Goal: Task Accomplishment & Management: Use online tool/utility

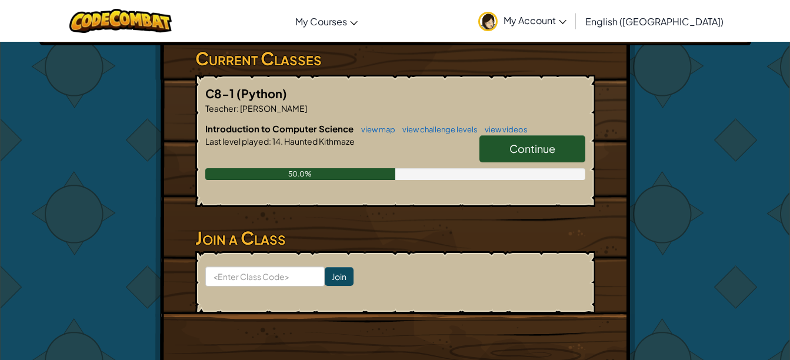
scroll to position [197, 0]
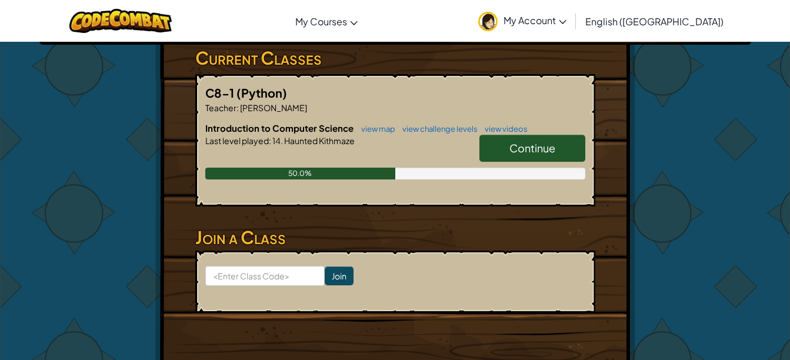
click at [554, 144] on span "Continue" at bounding box center [532, 148] width 46 height 14
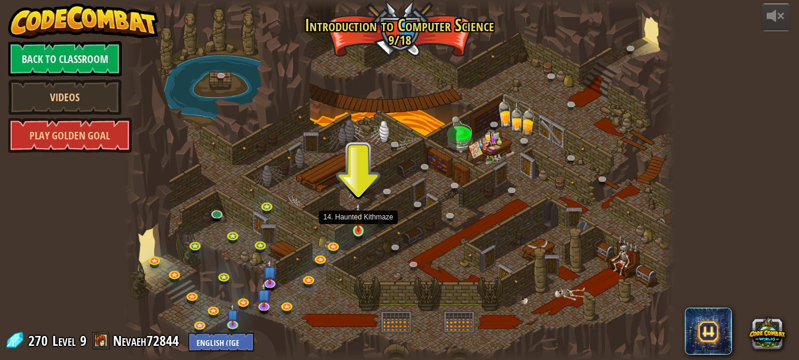
click at [361, 228] on img at bounding box center [358, 216] width 13 height 29
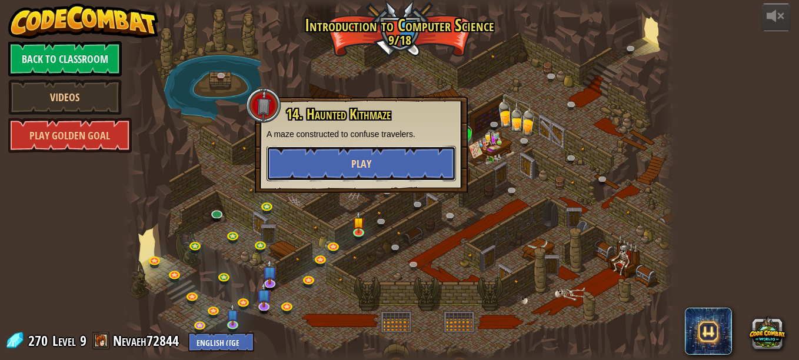
click at [364, 161] on span "Play" at bounding box center [361, 163] width 20 height 15
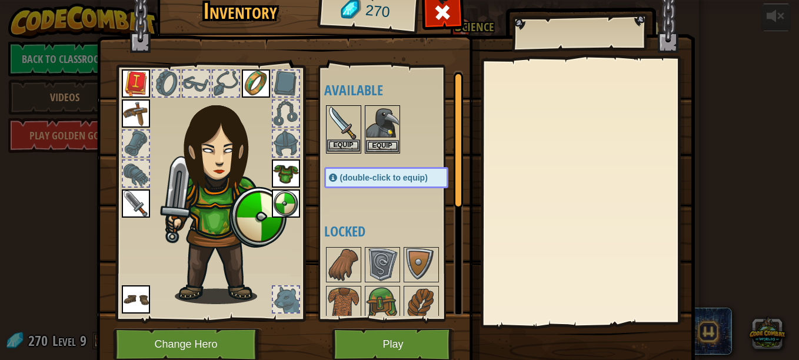
click at [347, 126] on img at bounding box center [343, 122] width 33 height 33
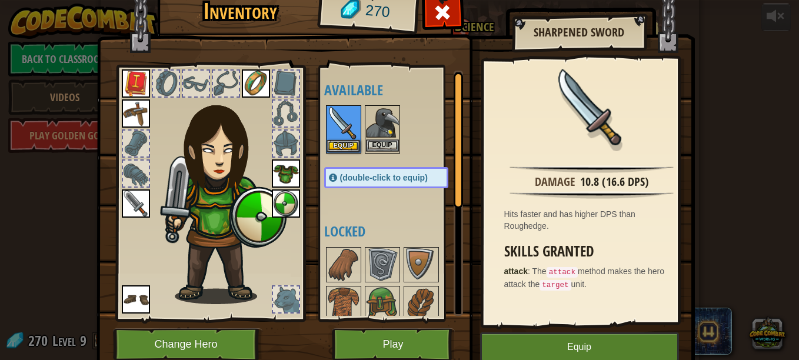
click at [366, 133] on img at bounding box center [382, 122] width 33 height 33
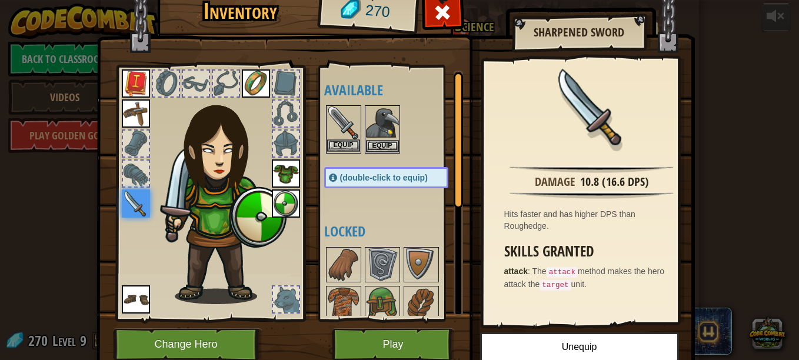
click at [345, 134] on img at bounding box center [343, 122] width 33 height 33
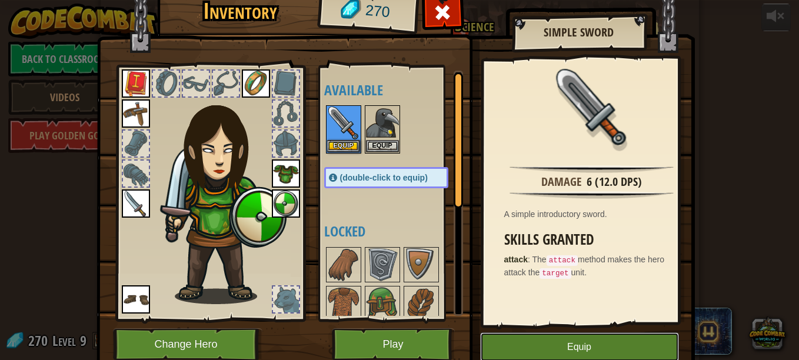
click at [590, 337] on button "Equip" at bounding box center [579, 346] width 199 height 29
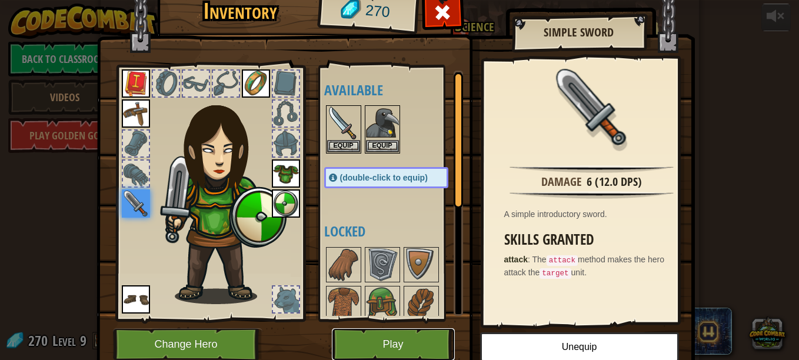
click at [398, 341] on button "Play" at bounding box center [393, 344] width 123 height 32
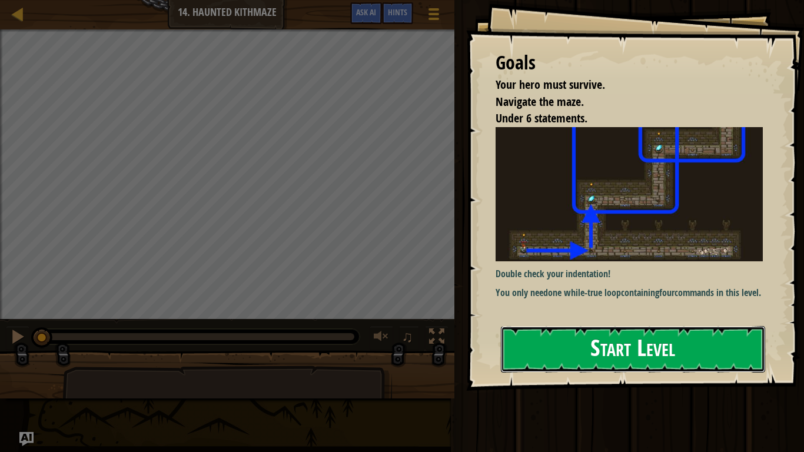
click at [542, 335] on button "Start Level" at bounding box center [633, 349] width 264 height 46
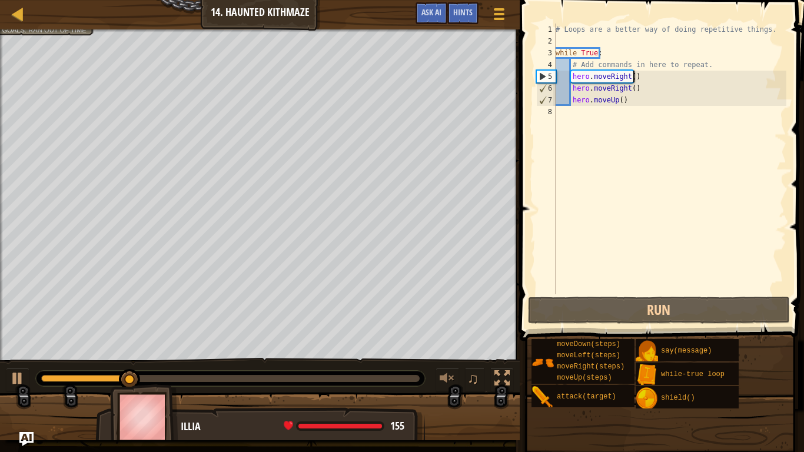
click at [632, 79] on div "# Loops are a better way of doing repetitive things. while True : # Add command…" at bounding box center [669, 171] width 233 height 294
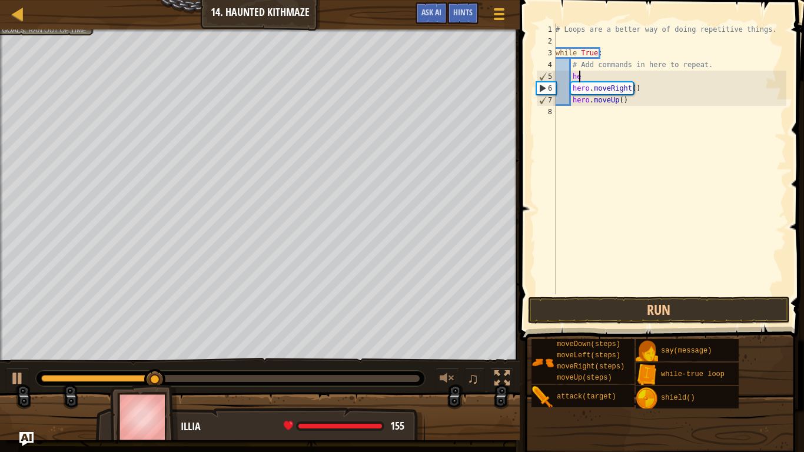
type textarea "h"
click at [641, 111] on div "# Loops are a better way of doing repetitive things. while True : # Add command…" at bounding box center [669, 171] width 233 height 294
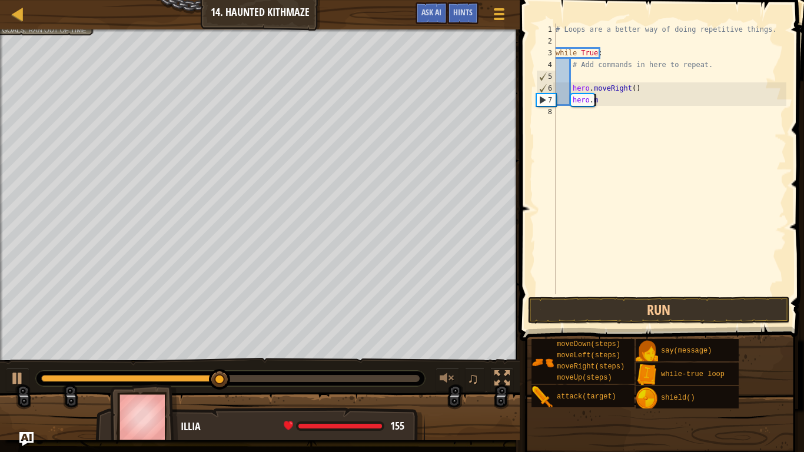
type textarea "h"
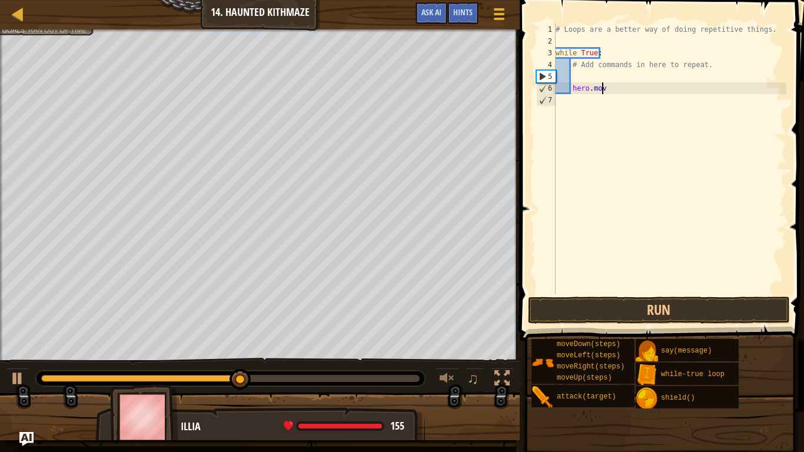
type textarea "h"
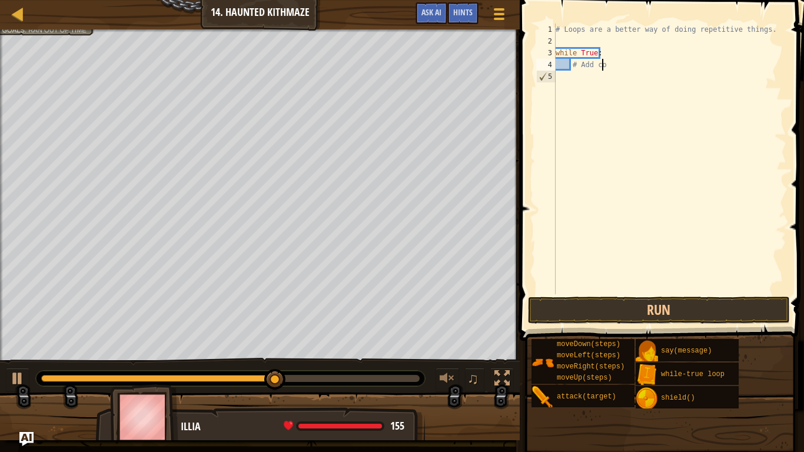
type textarea "#"
type textarea "w"
type textarea "#"
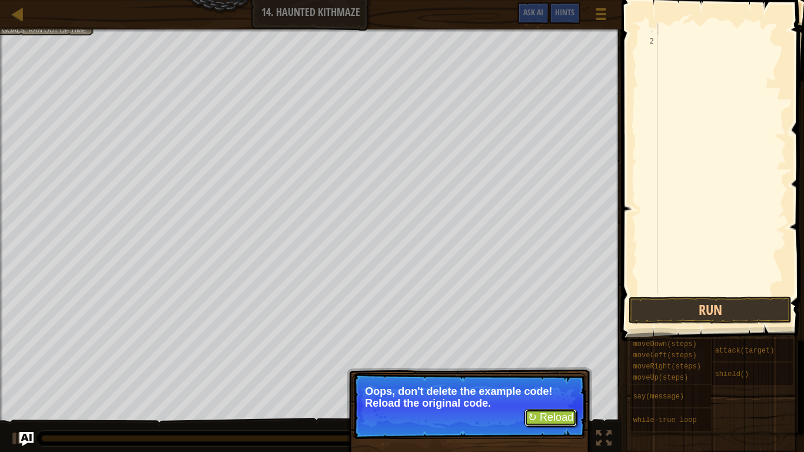
click at [541, 359] on button "↻ Reload" at bounding box center [550, 418] width 52 height 18
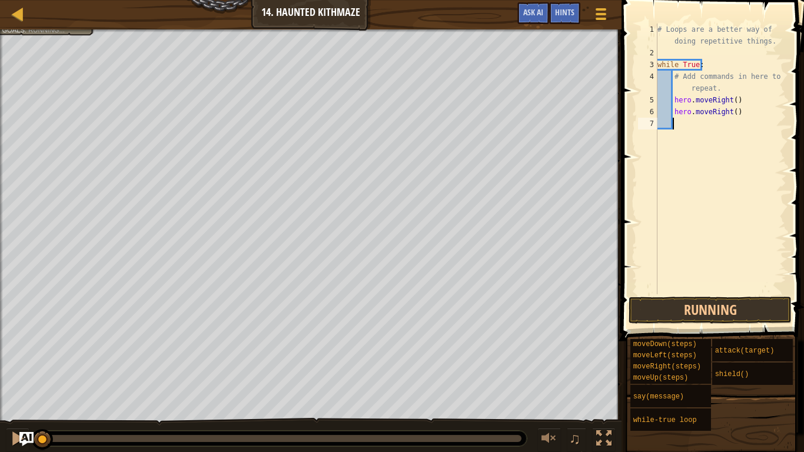
scroll to position [5, 0]
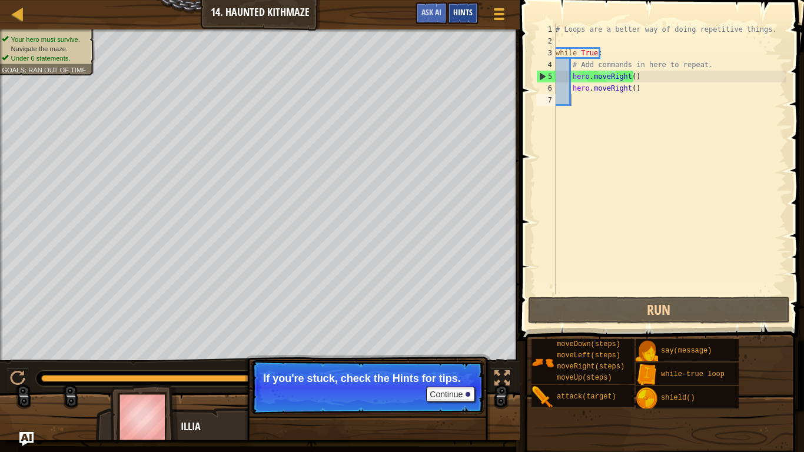
click at [469, 15] on span "Hints" at bounding box center [462, 11] width 19 height 11
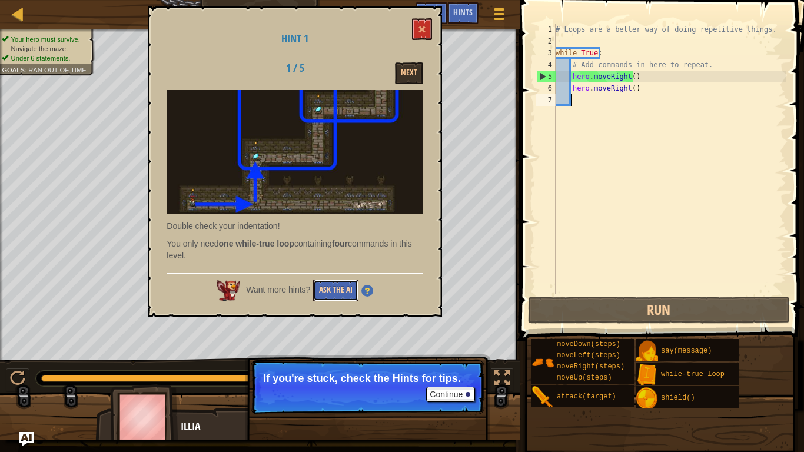
click at [337, 287] on button "Ask the AI" at bounding box center [335, 290] width 45 height 22
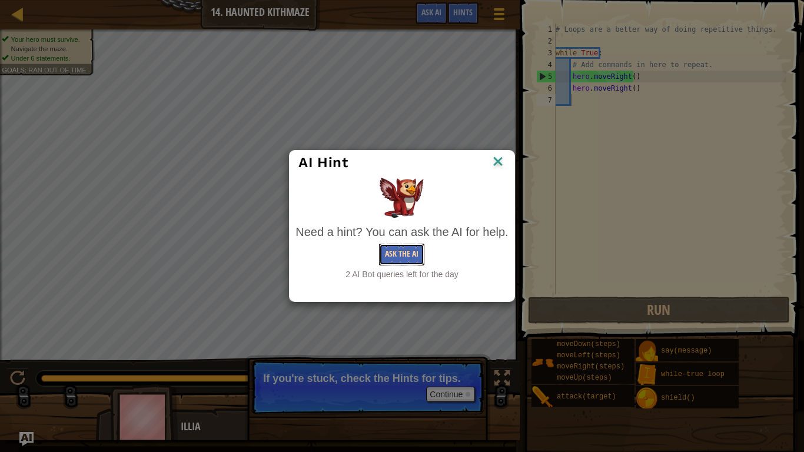
click at [407, 253] on button "Ask the AI" at bounding box center [401, 255] width 45 height 22
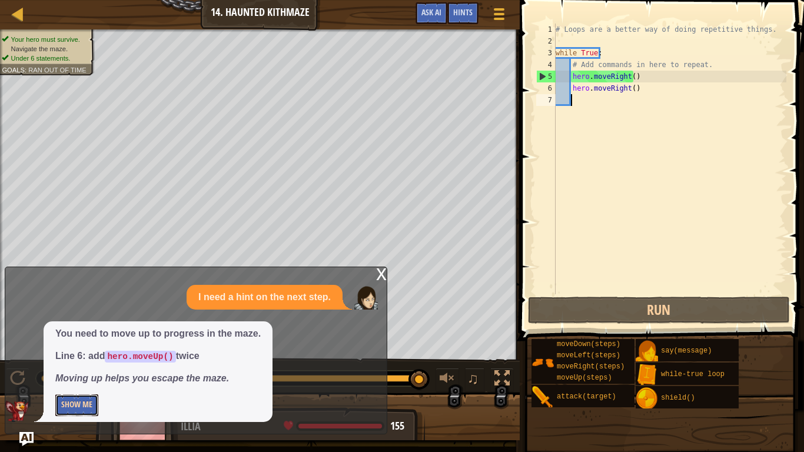
click at [71, 359] on button "Show Me" at bounding box center [76, 405] width 43 height 22
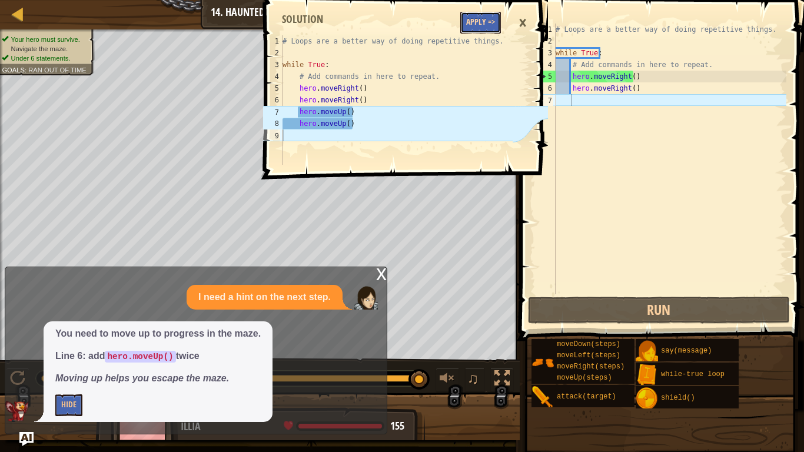
click at [489, 21] on button "Apply =>" at bounding box center [480, 23] width 41 height 22
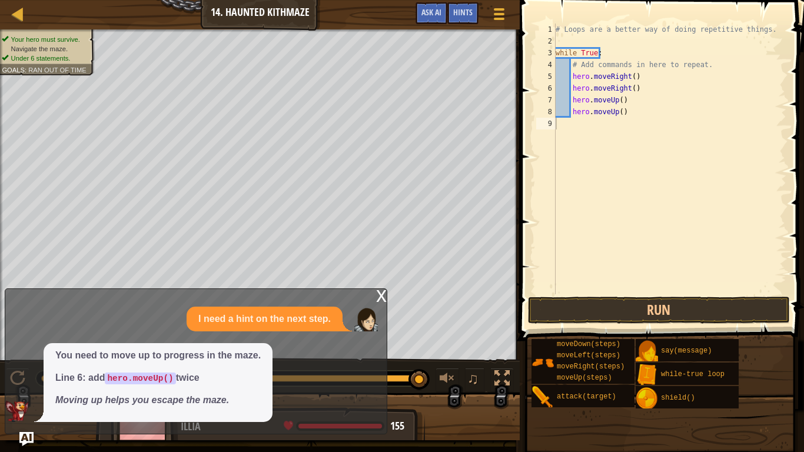
click at [377, 296] on div "x" at bounding box center [381, 295] width 11 height 12
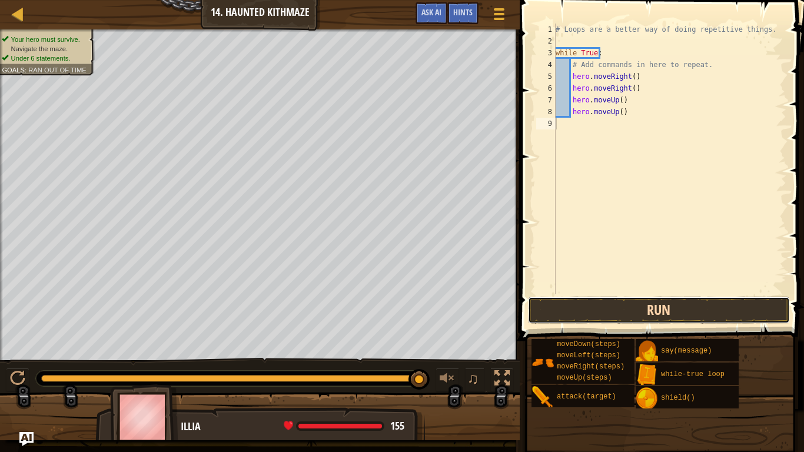
click at [584, 315] on button "Run" at bounding box center [659, 310] width 262 height 27
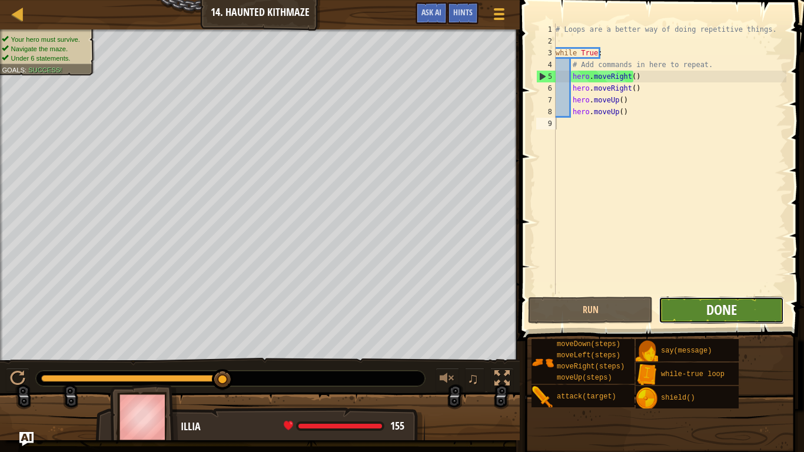
click at [725, 302] on span "Done" at bounding box center [721, 309] width 31 height 19
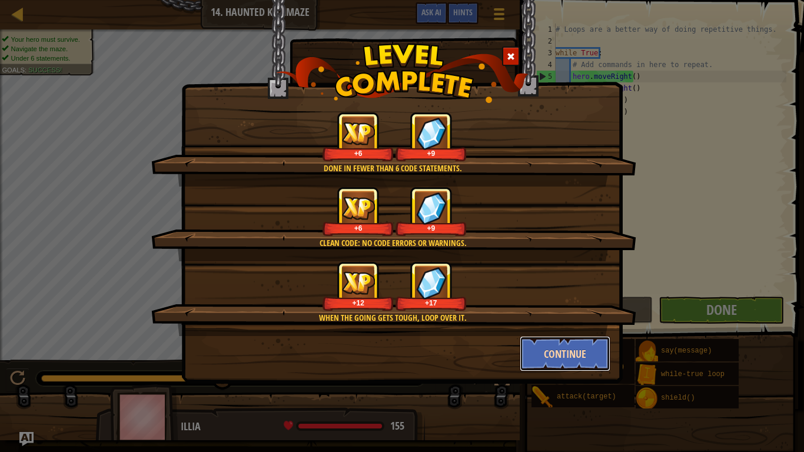
click at [567, 349] on button "Continue" at bounding box center [564, 353] width 91 height 35
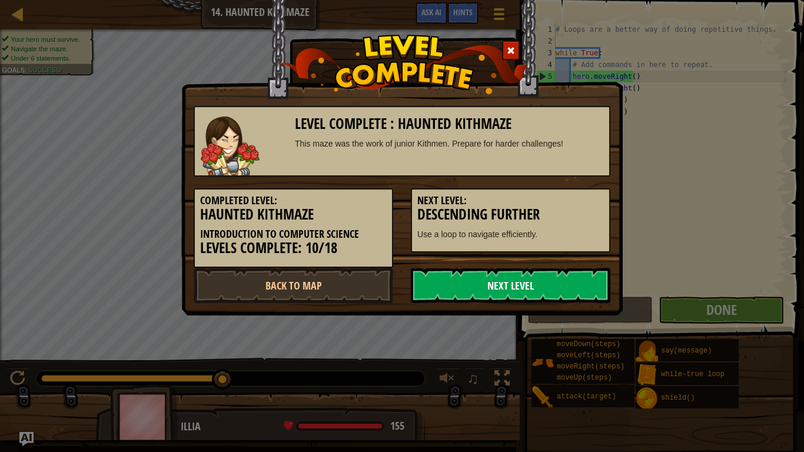
click at [502, 297] on link "Next Level" at bounding box center [510, 285] width 199 height 35
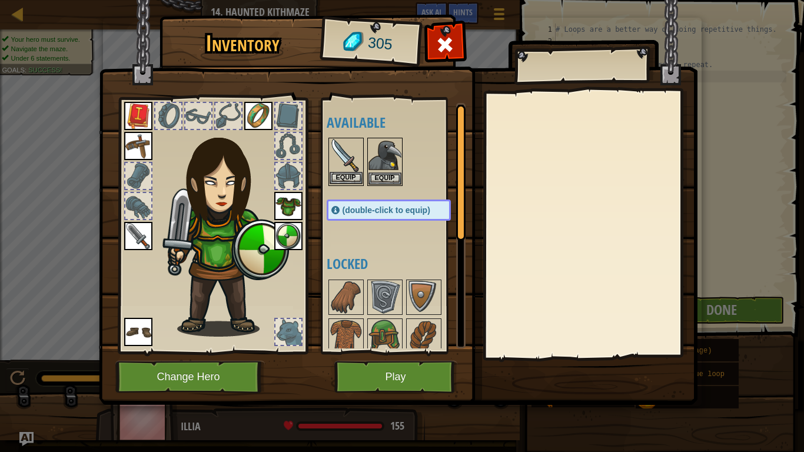
click at [335, 171] on img at bounding box center [345, 155] width 33 height 33
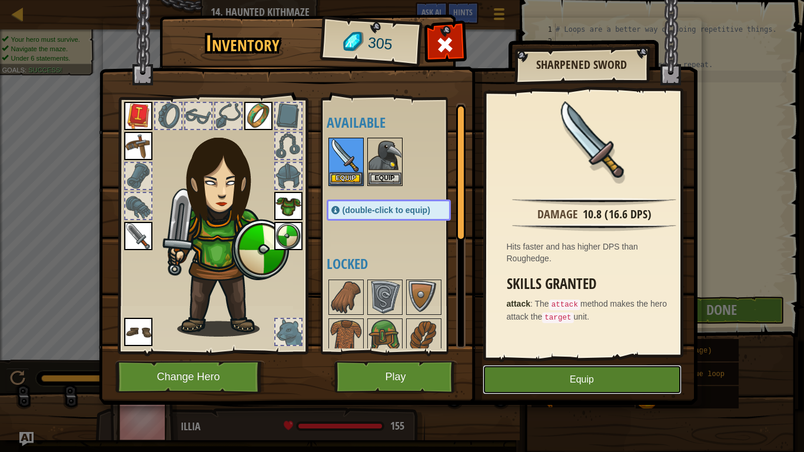
click at [606, 359] on button "Equip" at bounding box center [581, 379] width 199 height 29
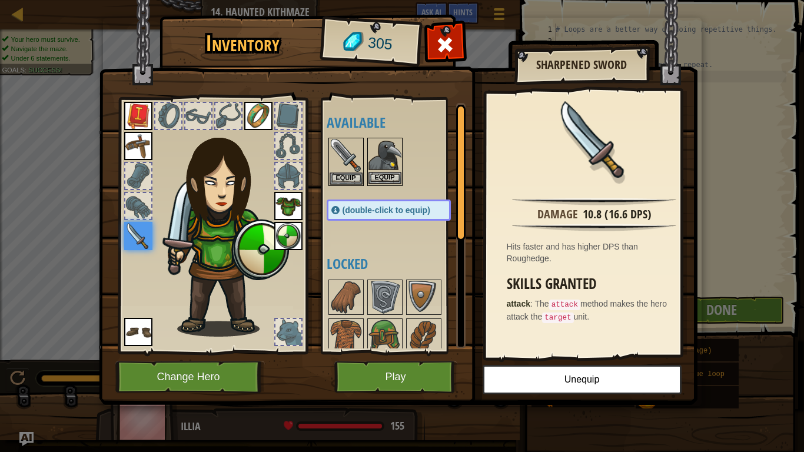
click at [377, 161] on img at bounding box center [384, 155] width 33 height 33
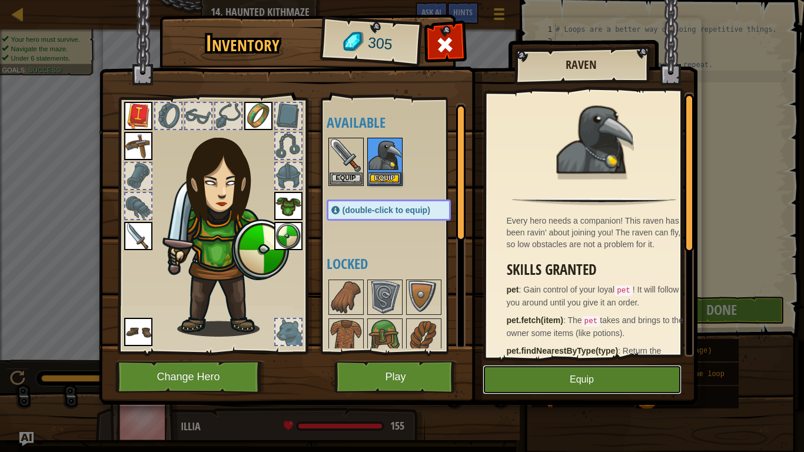
click at [548, 359] on button "Equip" at bounding box center [581, 379] width 199 height 29
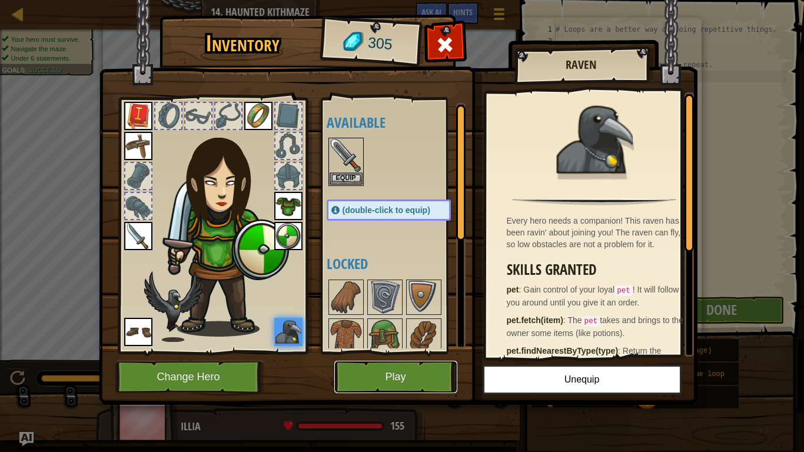
click at [384, 359] on button "Play" at bounding box center [395, 377] width 123 height 32
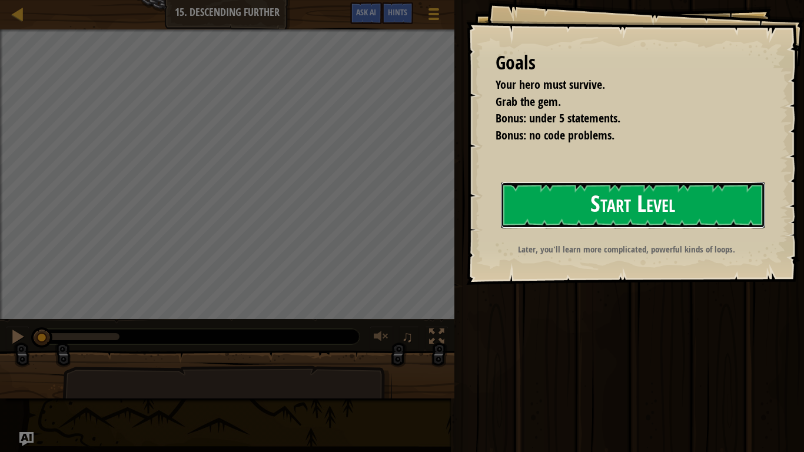
click at [594, 207] on button "Start Level" at bounding box center [633, 205] width 264 height 46
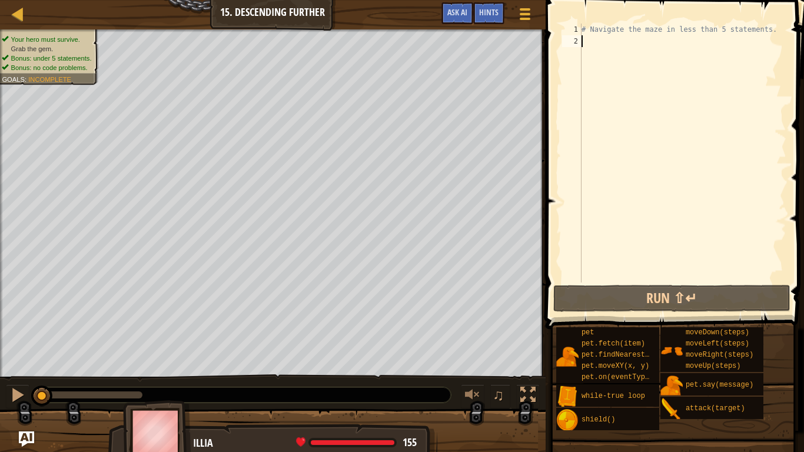
click at [24, 359] on img "Ask AI" at bounding box center [26, 438] width 15 height 15
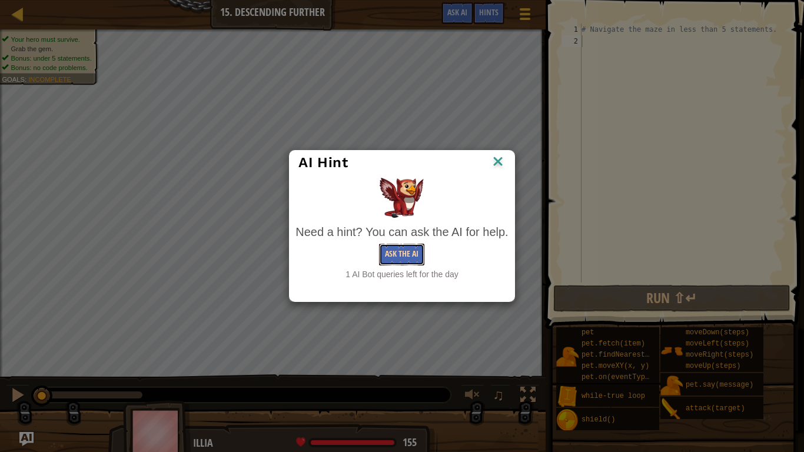
click at [405, 252] on button "Ask the AI" at bounding box center [401, 255] width 45 height 22
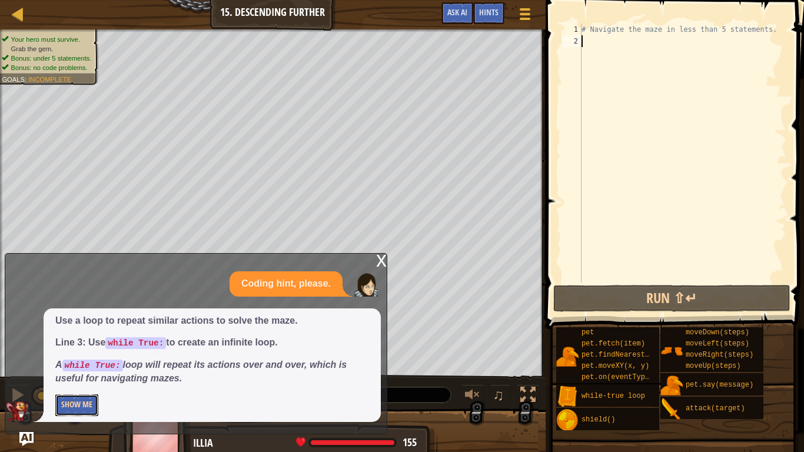
click at [71, 359] on button "Show Me" at bounding box center [76, 405] width 43 height 22
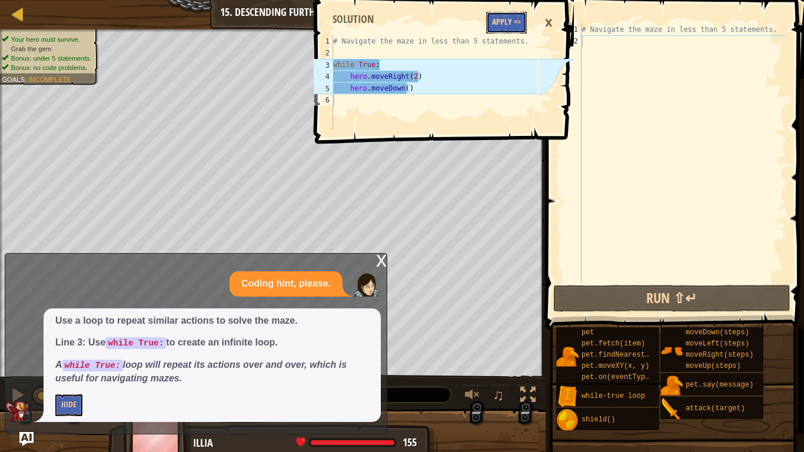
click at [498, 19] on button "Apply =>" at bounding box center [506, 23] width 41 height 22
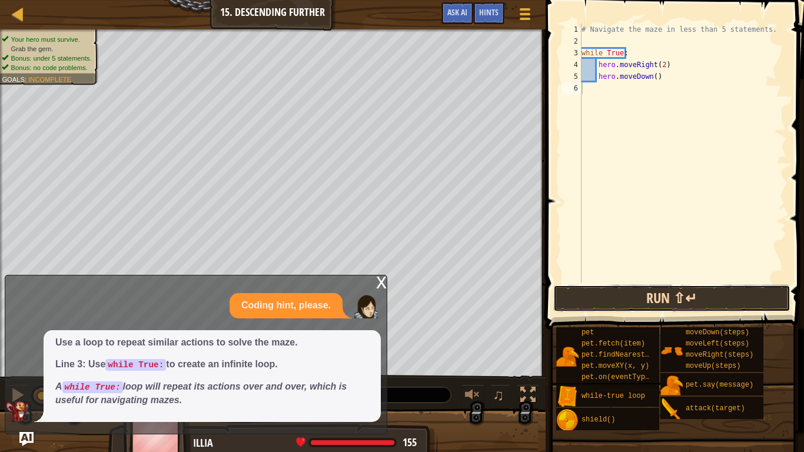
click at [649, 298] on button "Run ⇧↵" at bounding box center [671, 298] width 237 height 27
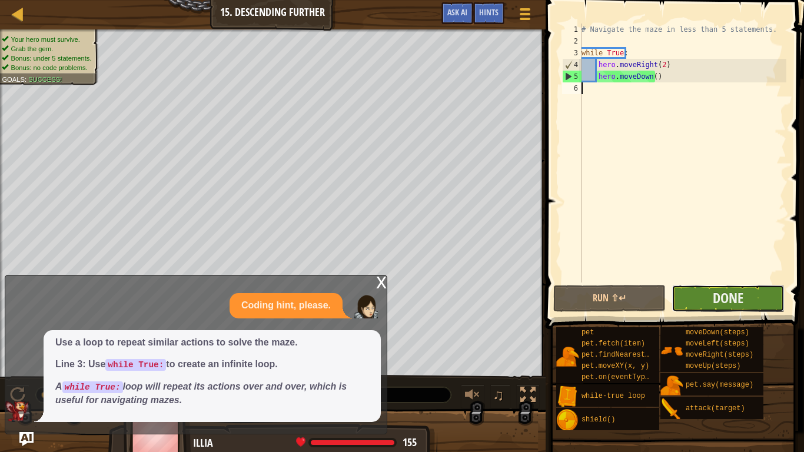
click at [685, 308] on button "Done" at bounding box center [727, 298] width 112 height 27
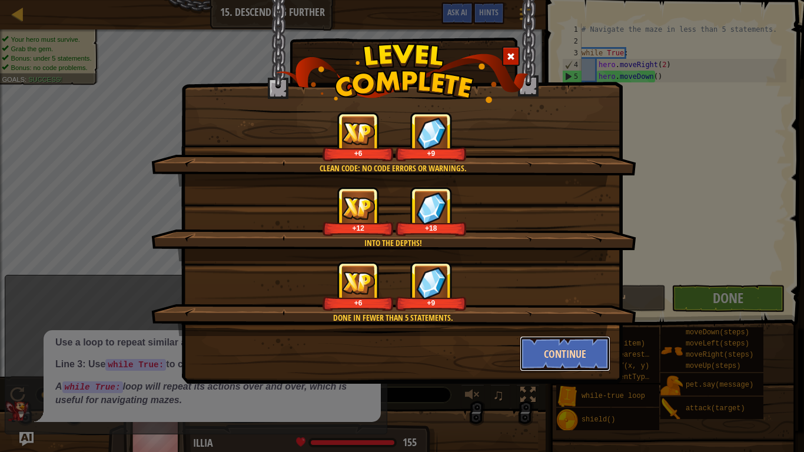
click at [590, 354] on button "Continue" at bounding box center [564, 353] width 91 height 35
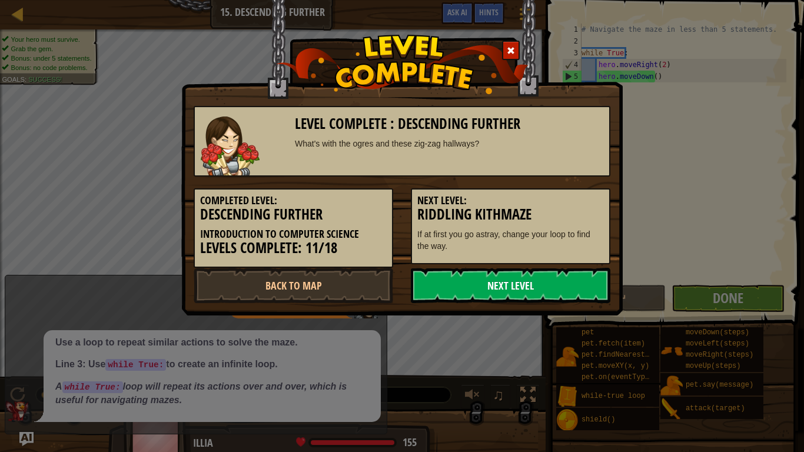
click at [519, 289] on link "Next Level" at bounding box center [510, 285] width 199 height 35
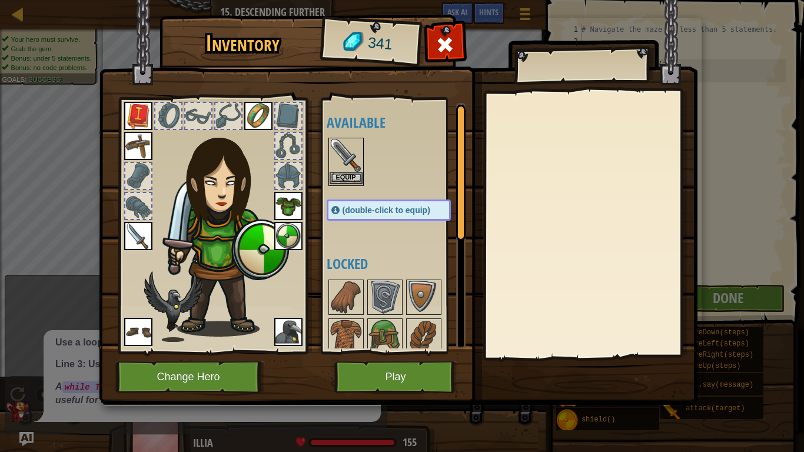
click at [335, 167] on img at bounding box center [345, 155] width 33 height 33
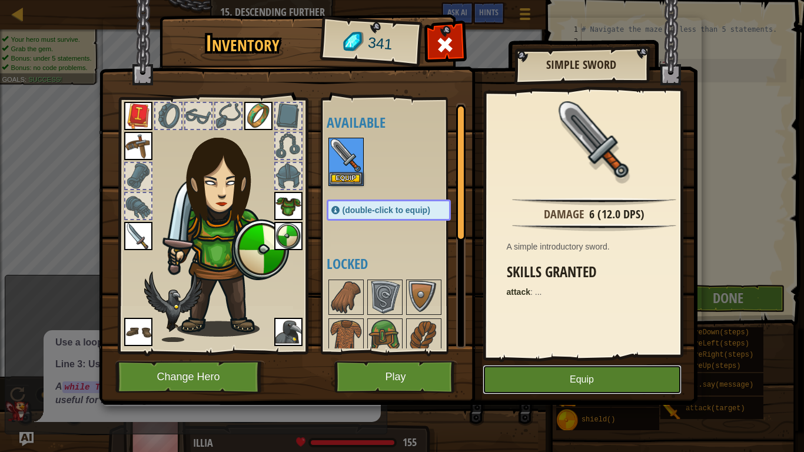
click at [584, 359] on button "Equip" at bounding box center [581, 379] width 199 height 29
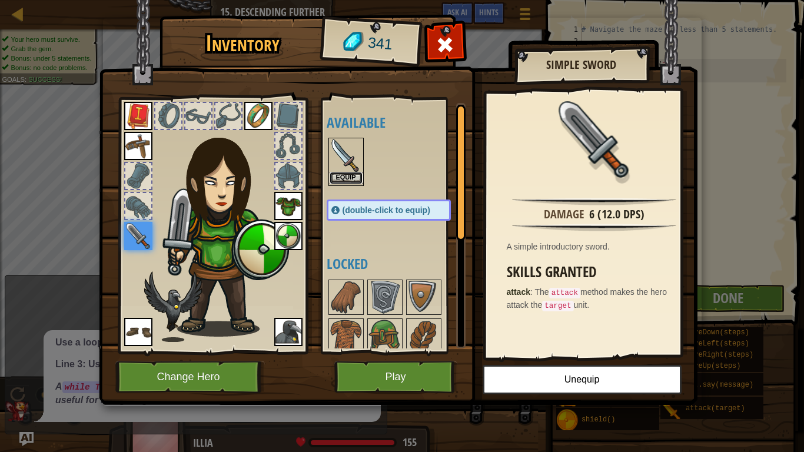
click at [338, 175] on button "Equip" at bounding box center [345, 178] width 33 height 12
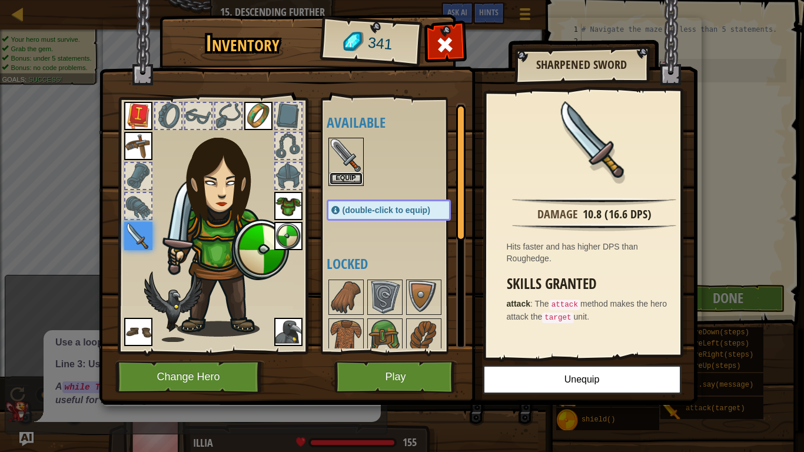
click at [338, 175] on button "Equip" at bounding box center [345, 178] width 33 height 12
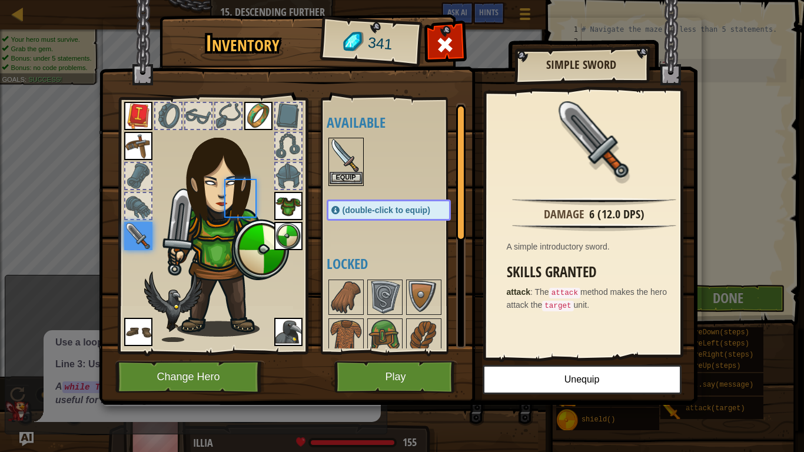
click at [338, 1] on body "Map Introduction to Computer Science 15. Descending Further Game Menu Done Hint…" at bounding box center [402, 0] width 804 height 1
click at [338, 175] on button "Equip" at bounding box center [345, 178] width 33 height 12
click at [0, 0] on button "Equip" at bounding box center [0, 0] width 0 height 0
click at [395, 359] on button "Play" at bounding box center [395, 377] width 123 height 32
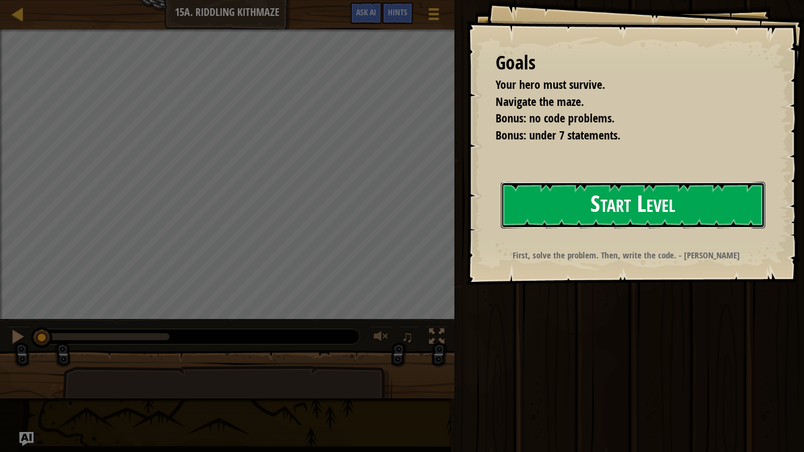
click at [709, 209] on button "Start Level" at bounding box center [633, 205] width 264 height 46
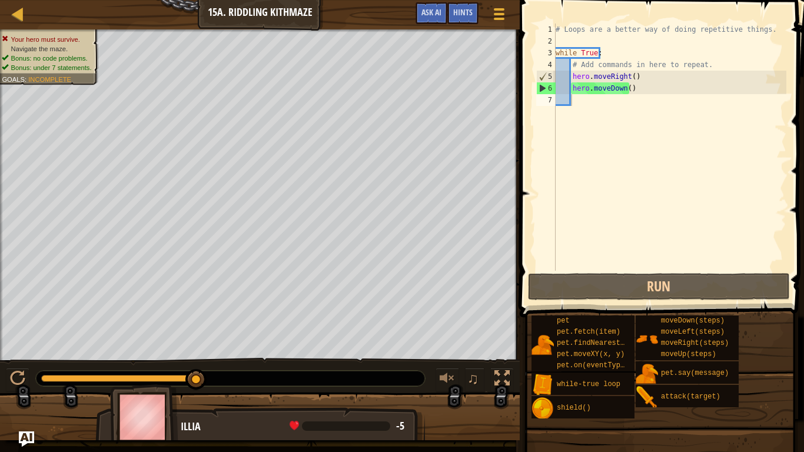
click at [26, 359] on img "Ask AI" at bounding box center [26, 438] width 15 height 15
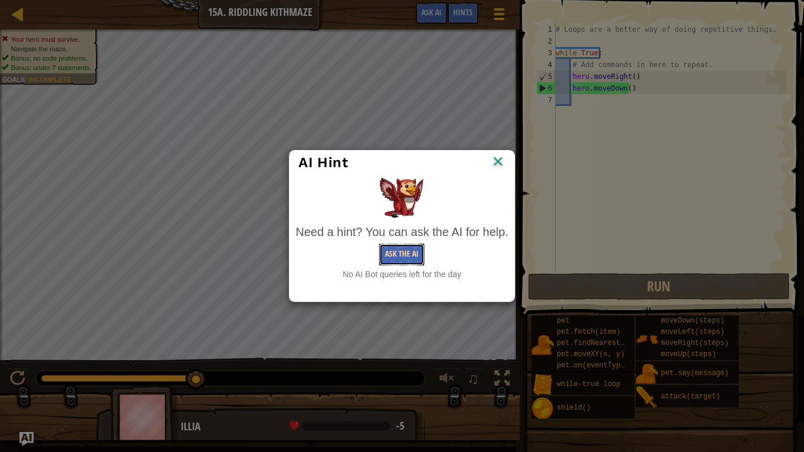
click at [414, 251] on button "Ask the AI" at bounding box center [401, 255] width 45 height 22
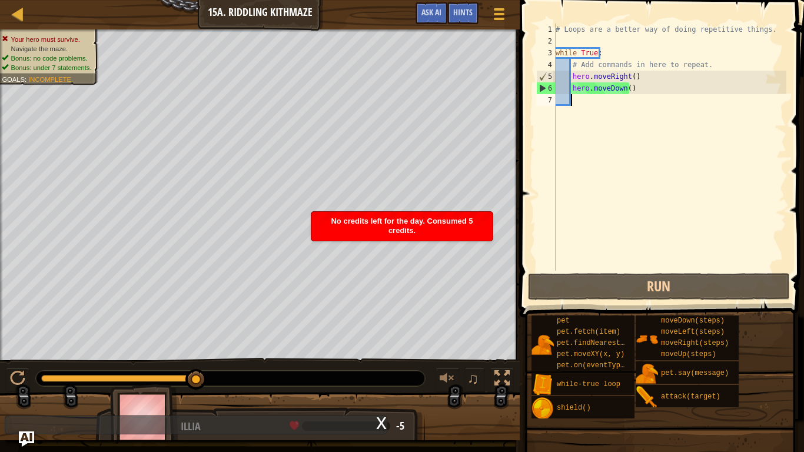
click at [24, 359] on img "Ask AI" at bounding box center [26, 438] width 15 height 15
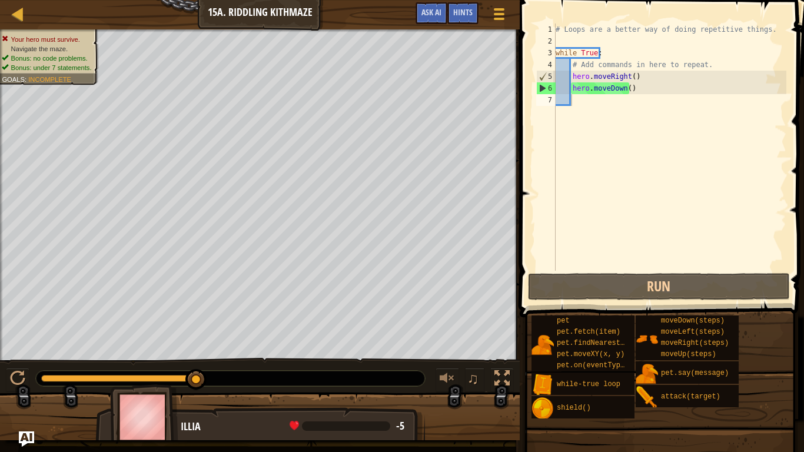
click at [21, 359] on img "Ask AI" at bounding box center [26, 438] width 15 height 15
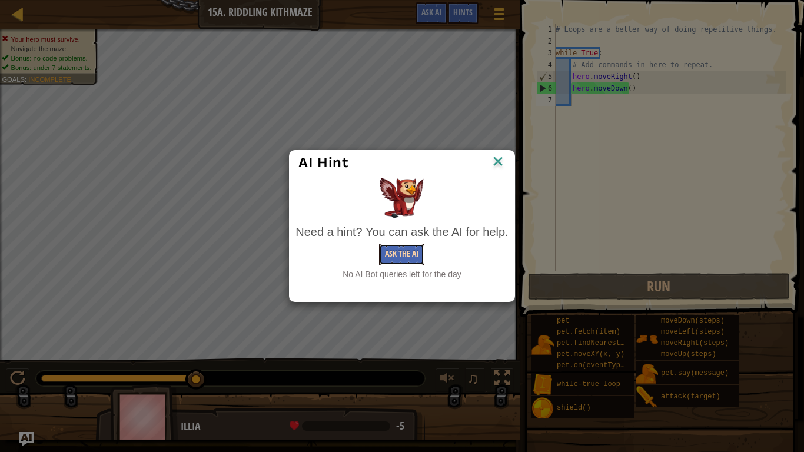
click at [397, 248] on button "Ask the AI" at bounding box center [401, 255] width 45 height 22
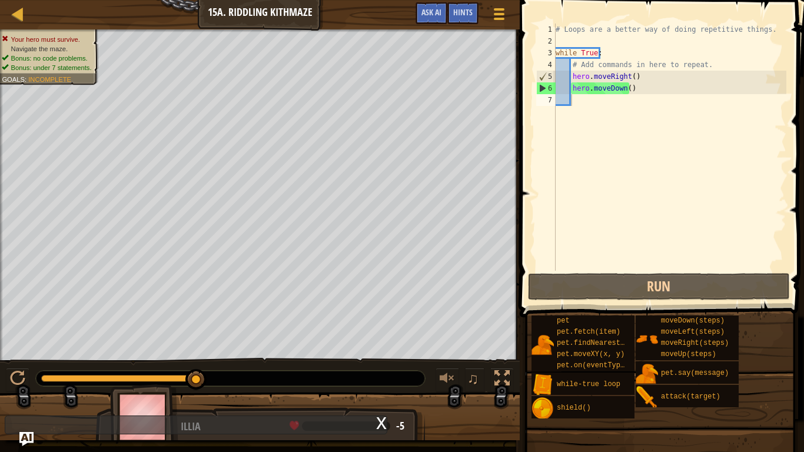
drag, startPoint x: 554, startPoint y: 283, endPoint x: 535, endPoint y: 178, distance: 106.4
click at [535, 178] on div "1 2 3 4 5 6 7 # Loops are a better way of doing repetitive things. while True :…" at bounding box center [660, 147] width 252 height 247
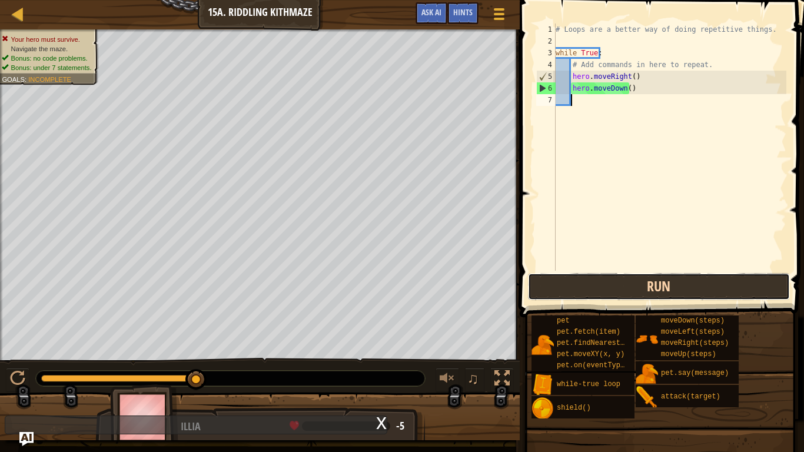
click at [617, 283] on button "Run" at bounding box center [659, 286] width 262 height 27
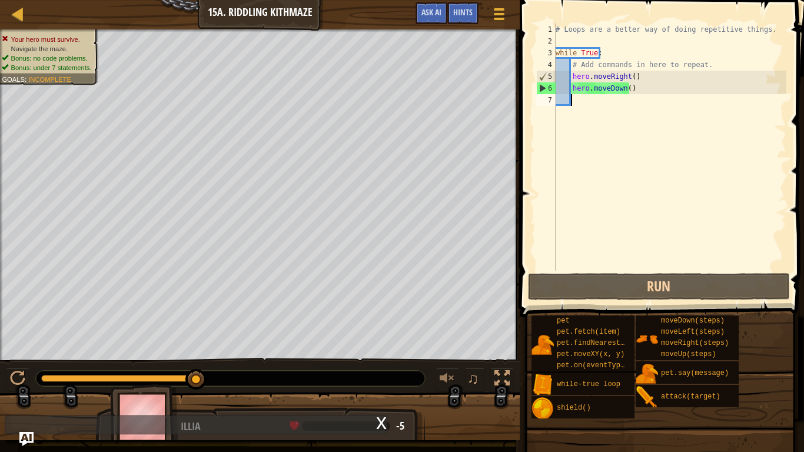
scroll to position [5, 1]
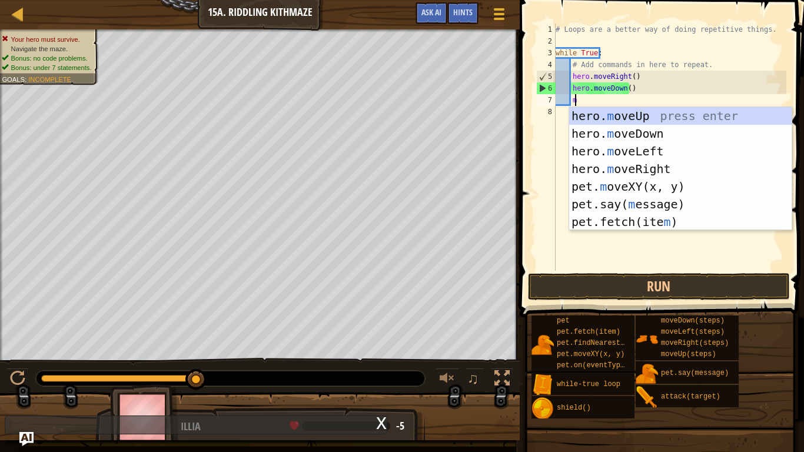
type textarea "mo"
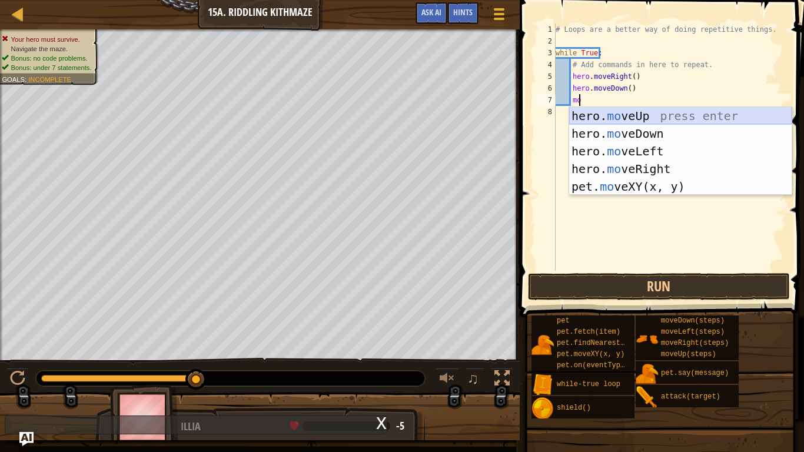
click at [624, 113] on div "hero. mo veUp press enter hero. mo veDown press enter hero. mo veLeft press ent…" at bounding box center [680, 169] width 222 height 124
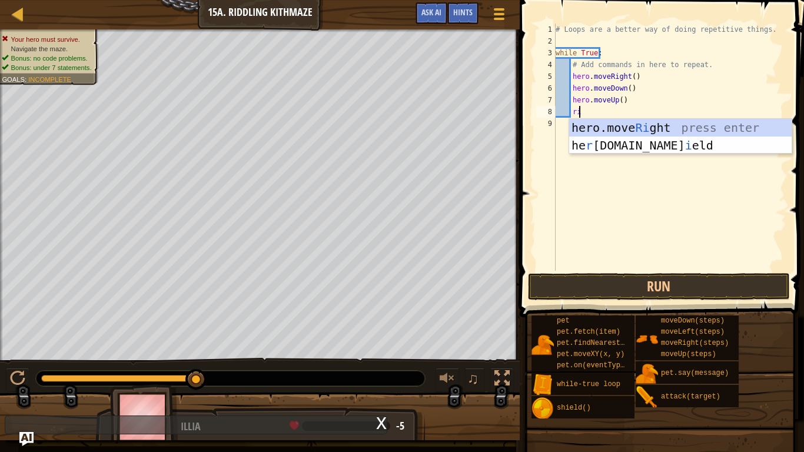
type textarea "rig"
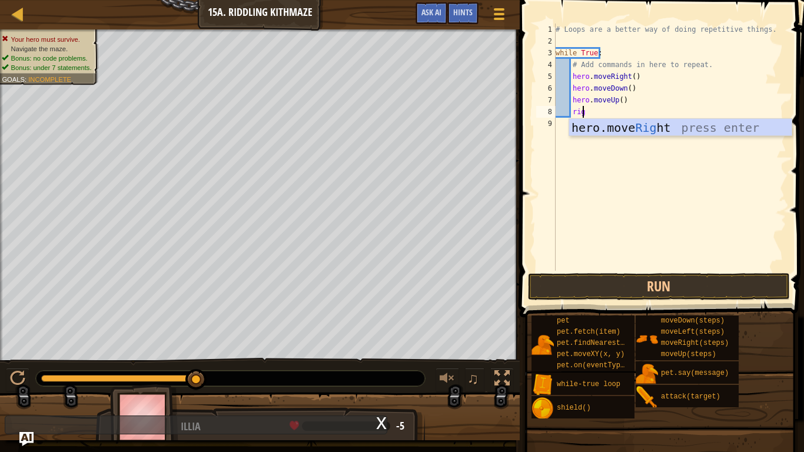
scroll to position [5, 2]
click at [624, 132] on div "hero.move Rig ht press enter" at bounding box center [680, 145] width 222 height 53
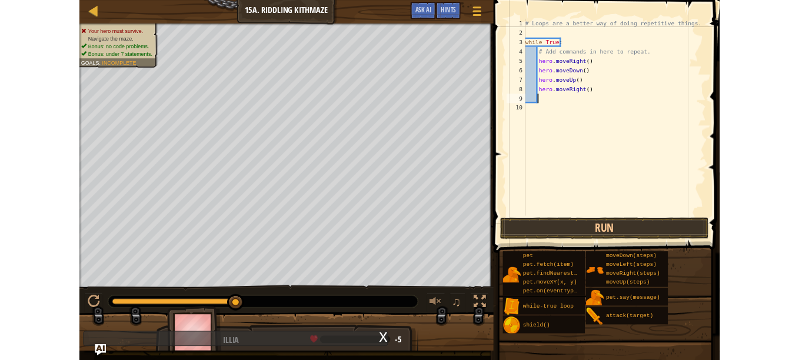
scroll to position [5, 1]
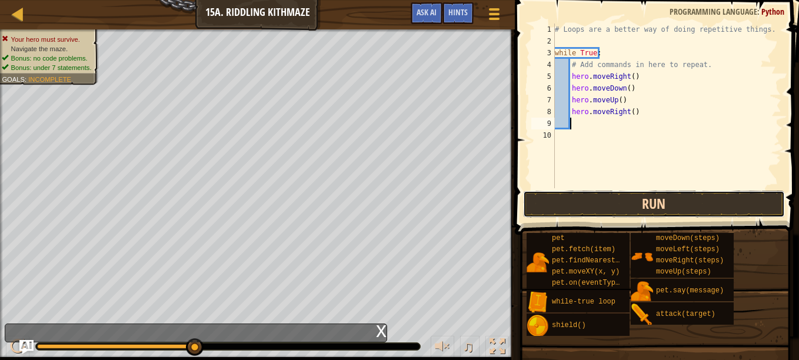
click at [604, 202] on button "Run" at bounding box center [654, 204] width 262 height 27
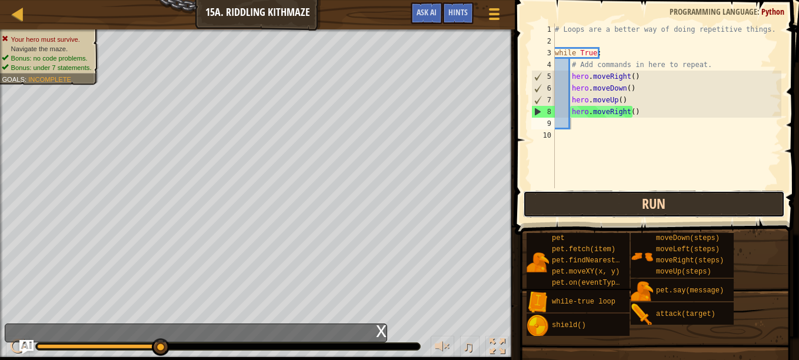
click at [671, 201] on button "Run" at bounding box center [654, 204] width 262 height 27
click at [733, 202] on button "Run" at bounding box center [654, 204] width 262 height 27
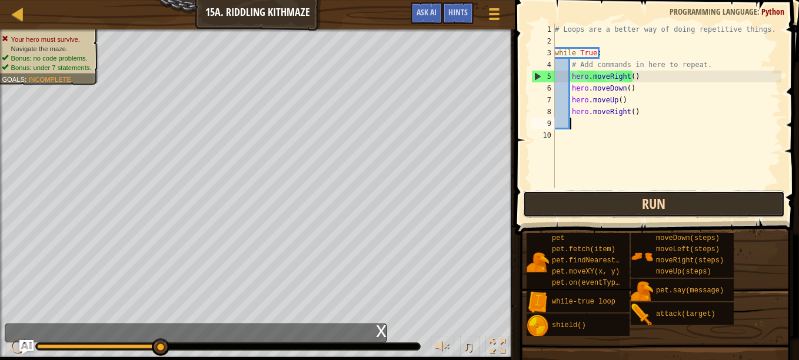
click at [731, 212] on button "Run" at bounding box center [654, 204] width 262 height 27
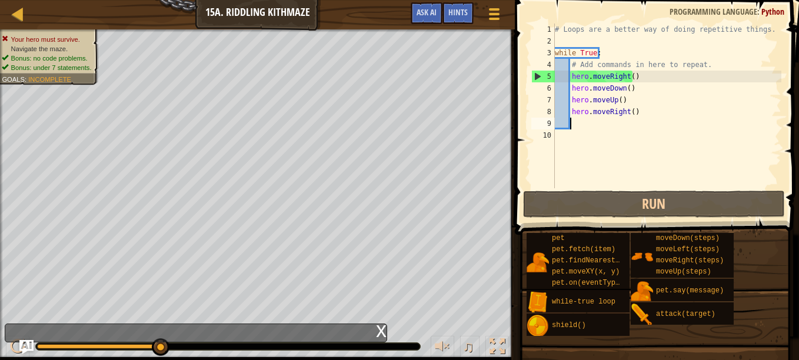
click at [639, 76] on div "# Loops are a better way of doing repetitive things. while True : # Add command…" at bounding box center [666, 118] width 229 height 188
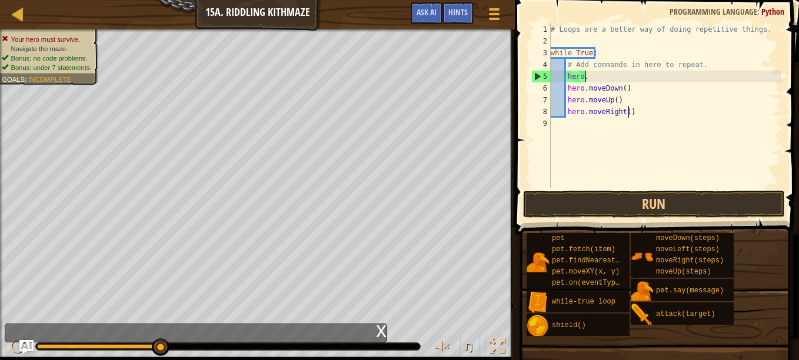
type textarea "hero"
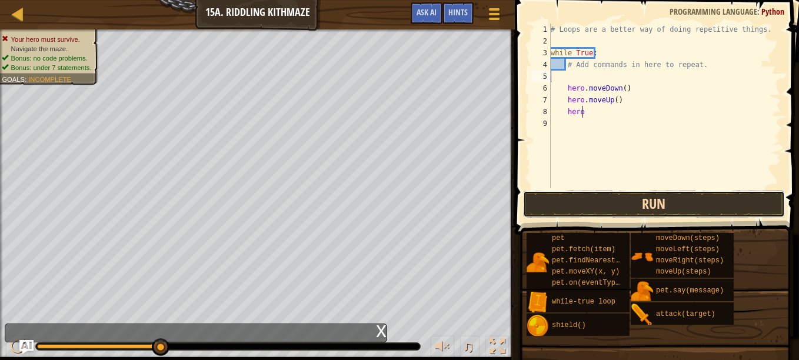
click at [627, 196] on button "Run" at bounding box center [654, 204] width 262 height 27
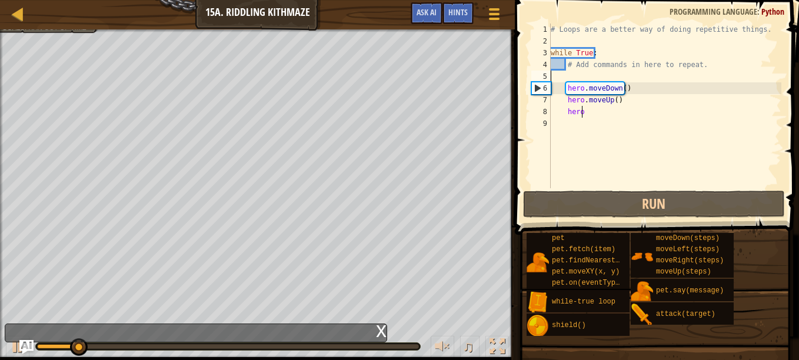
click at [596, 116] on div "# Loops are a better way of doing repetitive things. while True : # Add command…" at bounding box center [664, 118] width 233 height 188
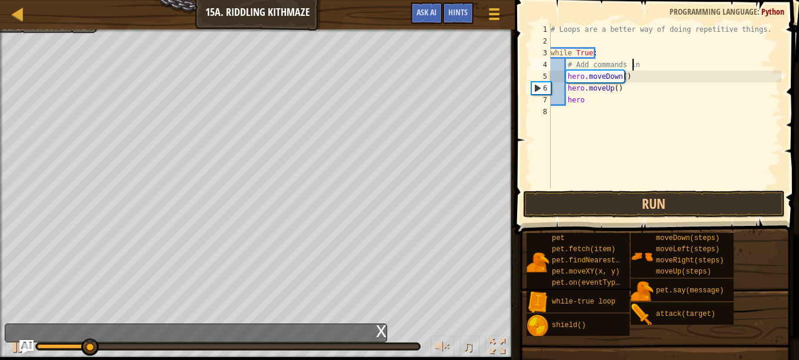
type textarea "#"
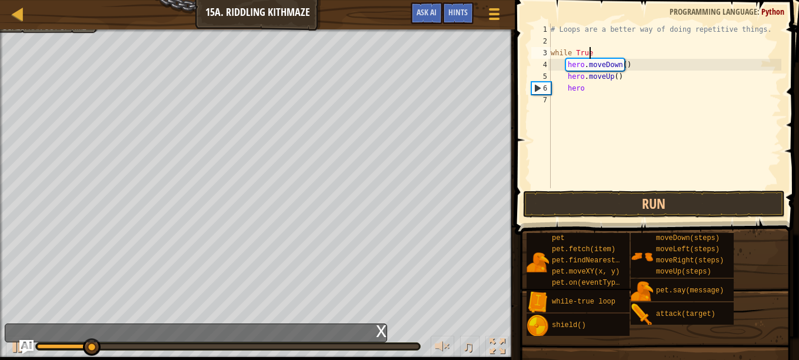
type textarea "while"
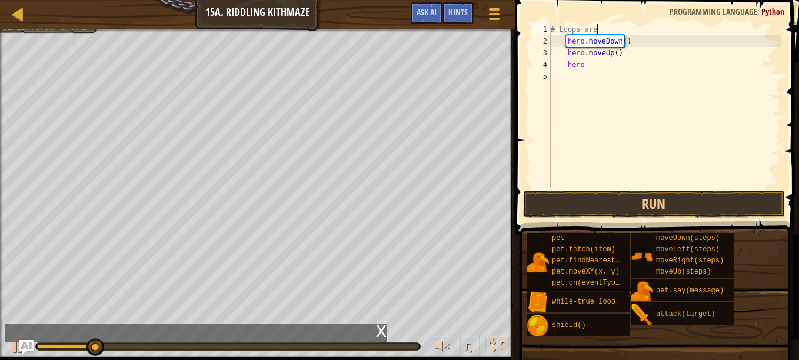
type textarea "#"
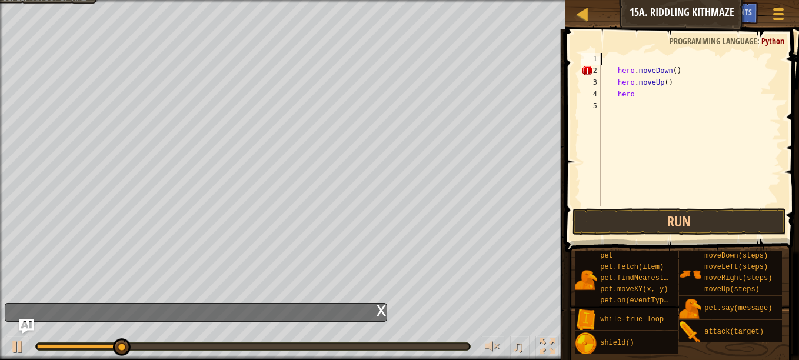
click at [648, 99] on div "hero . moveDown ( ) hero . moveUp ( ) hero" at bounding box center [689, 141] width 183 height 176
type textarea "hero"
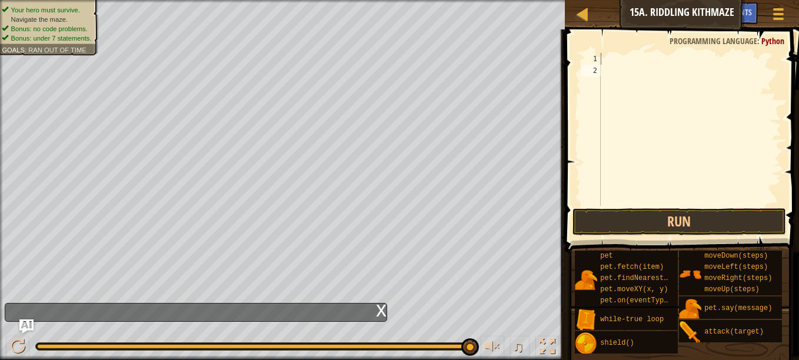
click at [648, 99] on div at bounding box center [689, 141] width 183 height 176
